Goal: Task Accomplishment & Management: Manage account settings

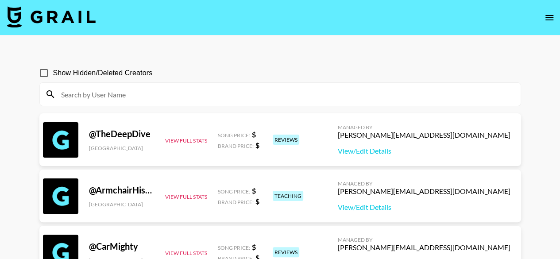
click at [552, 19] on icon "open drawer" at bounding box center [549, 17] width 11 height 11
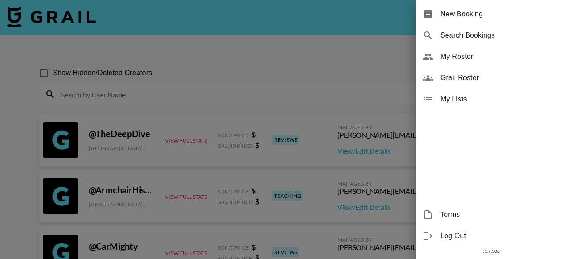
click at [456, 55] on span "My Roster" at bounding box center [500, 56] width 119 height 11
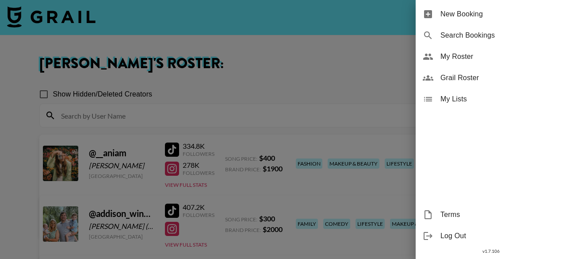
click at [358, 103] on div at bounding box center [283, 129] width 566 height 259
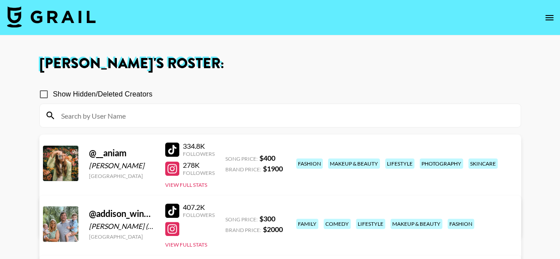
click at [543, 15] on button "open drawer" at bounding box center [549, 18] width 18 height 18
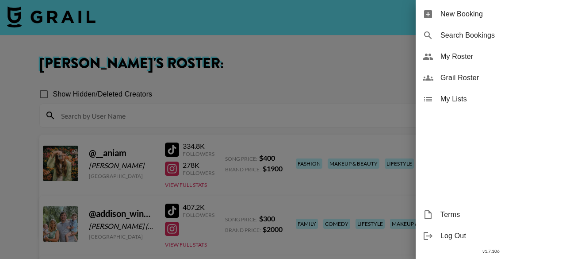
click at [66, 25] on div at bounding box center [283, 129] width 566 height 259
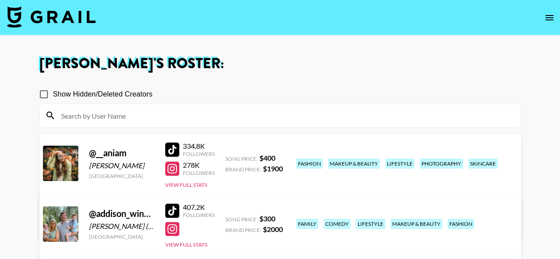
click at [68, 20] on img at bounding box center [51, 16] width 88 height 21
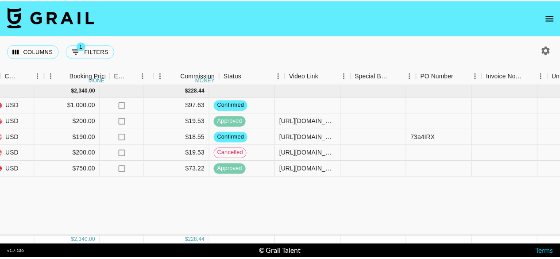
scroll to position [0, 548]
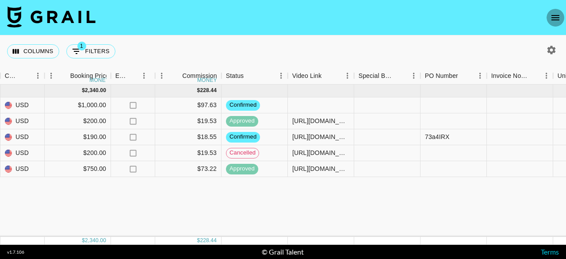
click at [557, 20] on icon "open drawer" at bounding box center [556, 17] width 8 height 5
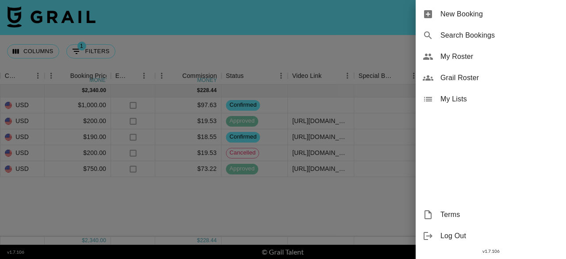
click at [465, 54] on span "My Roster" at bounding box center [500, 56] width 119 height 11
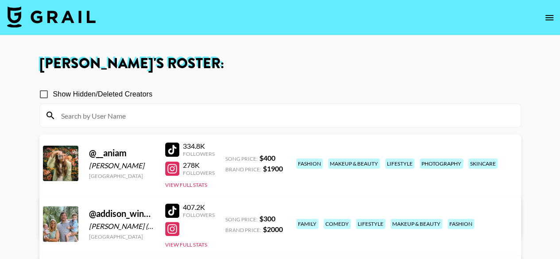
scroll to position [88, 0]
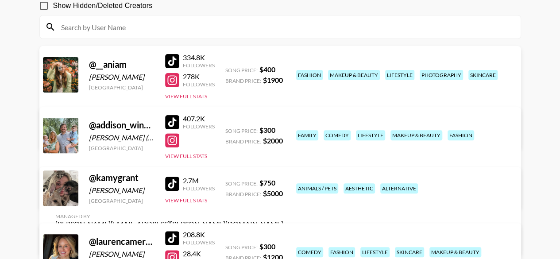
click at [283, 189] on link "View/Edit Details" at bounding box center [169, 193] width 228 height 9
click at [283, 235] on link "View/Edit Details" at bounding box center [169, 239] width 228 height 9
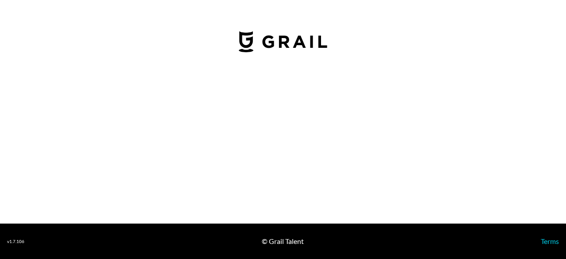
select select "USD"
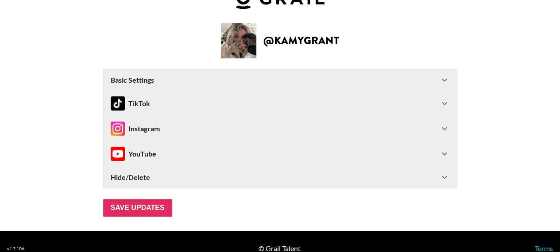
scroll to position [40, 0]
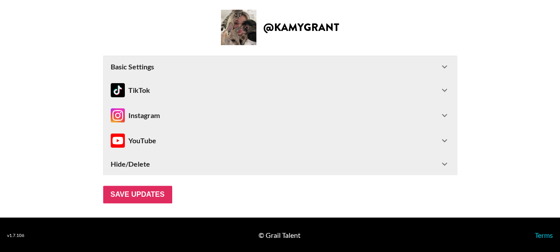
click at [179, 122] on div "Instagram" at bounding box center [275, 115] width 328 height 14
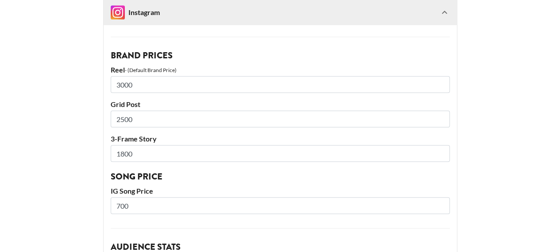
scroll to position [217, 0]
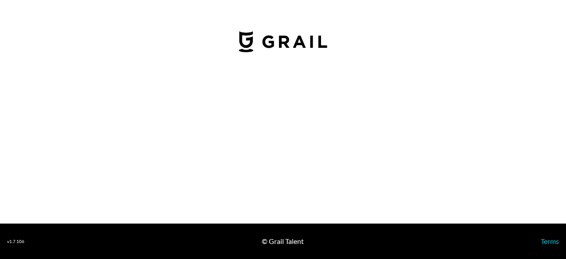
select select "USD"
